Goal: Transaction & Acquisition: Purchase product/service

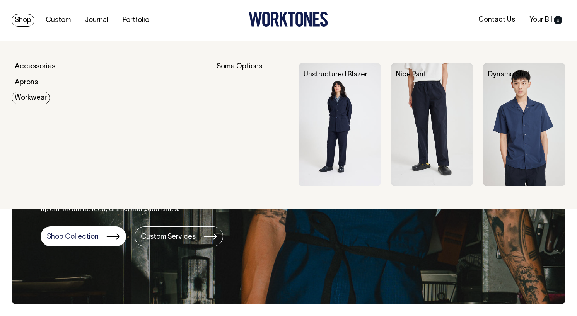
click at [29, 100] on link "Workwear" at bounding box center [31, 98] width 38 height 13
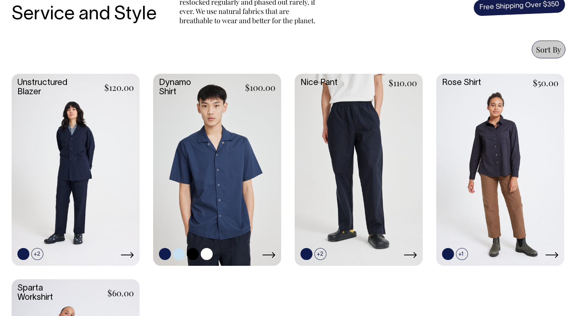
scroll to position [300, 0]
click at [240, 167] on link at bounding box center [217, 169] width 128 height 191
click at [385, 137] on link at bounding box center [359, 169] width 128 height 191
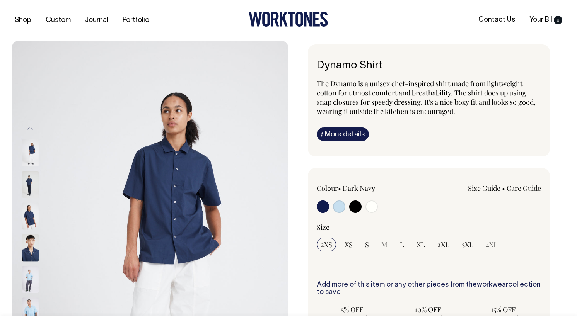
click at [319, 207] on input "radio" at bounding box center [323, 207] width 12 height 12
click at [324, 206] on input "radio" at bounding box center [323, 207] width 12 height 12
click at [355, 207] on input "radio" at bounding box center [355, 207] width 12 height 12
radio input "true"
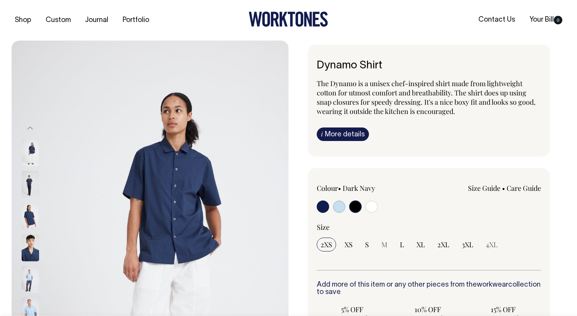
select select "Black"
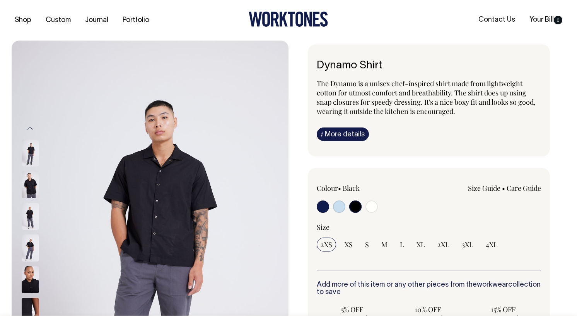
click at [340, 209] on input "radio" at bounding box center [339, 207] width 12 height 12
radio input "true"
select select "True Blue"
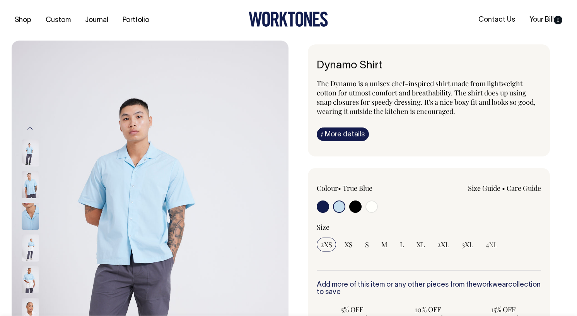
click at [371, 206] on input "radio" at bounding box center [371, 207] width 12 height 12
radio input "true"
select select "Off-White"
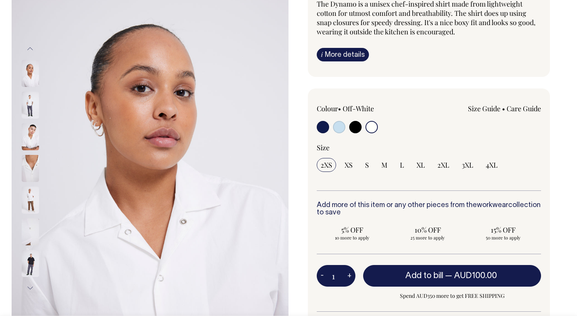
click at [323, 132] on input "radio" at bounding box center [323, 127] width 12 height 12
radio input "true"
select select "Dark Navy"
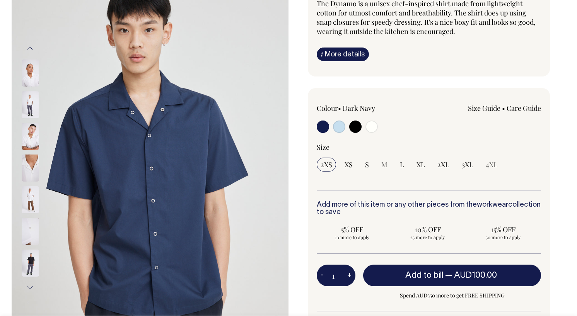
scroll to position [80, 0]
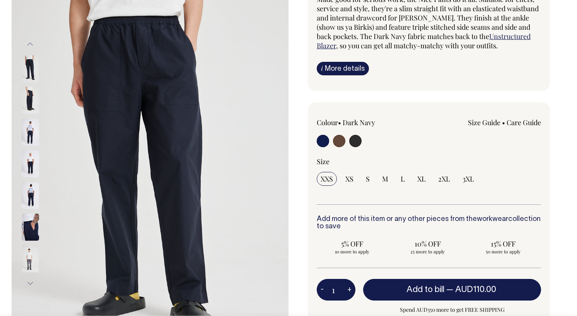
scroll to position [85, 0]
